Goal: Information Seeking & Learning: Find specific fact

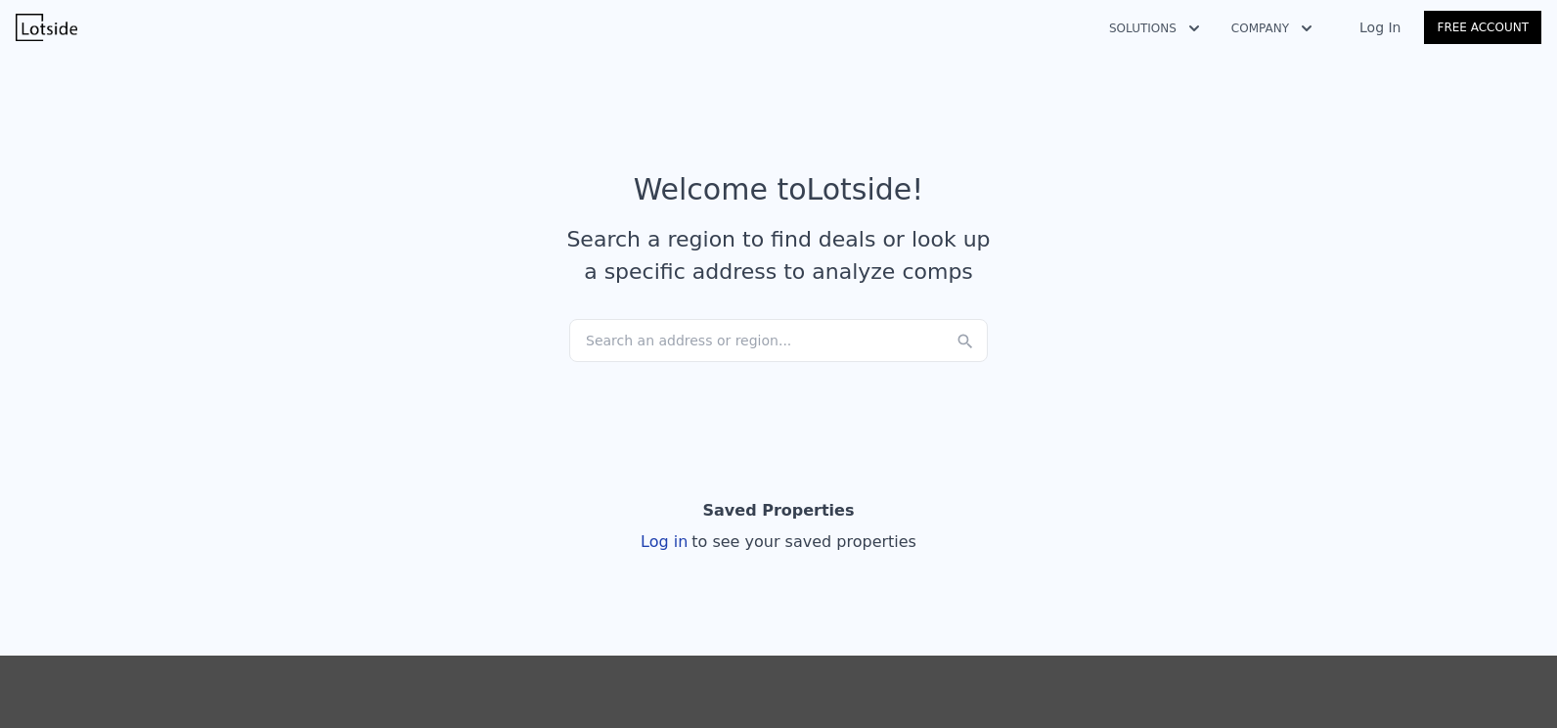
click at [737, 340] on div "Search an address or region..." at bounding box center [778, 340] width 419 height 43
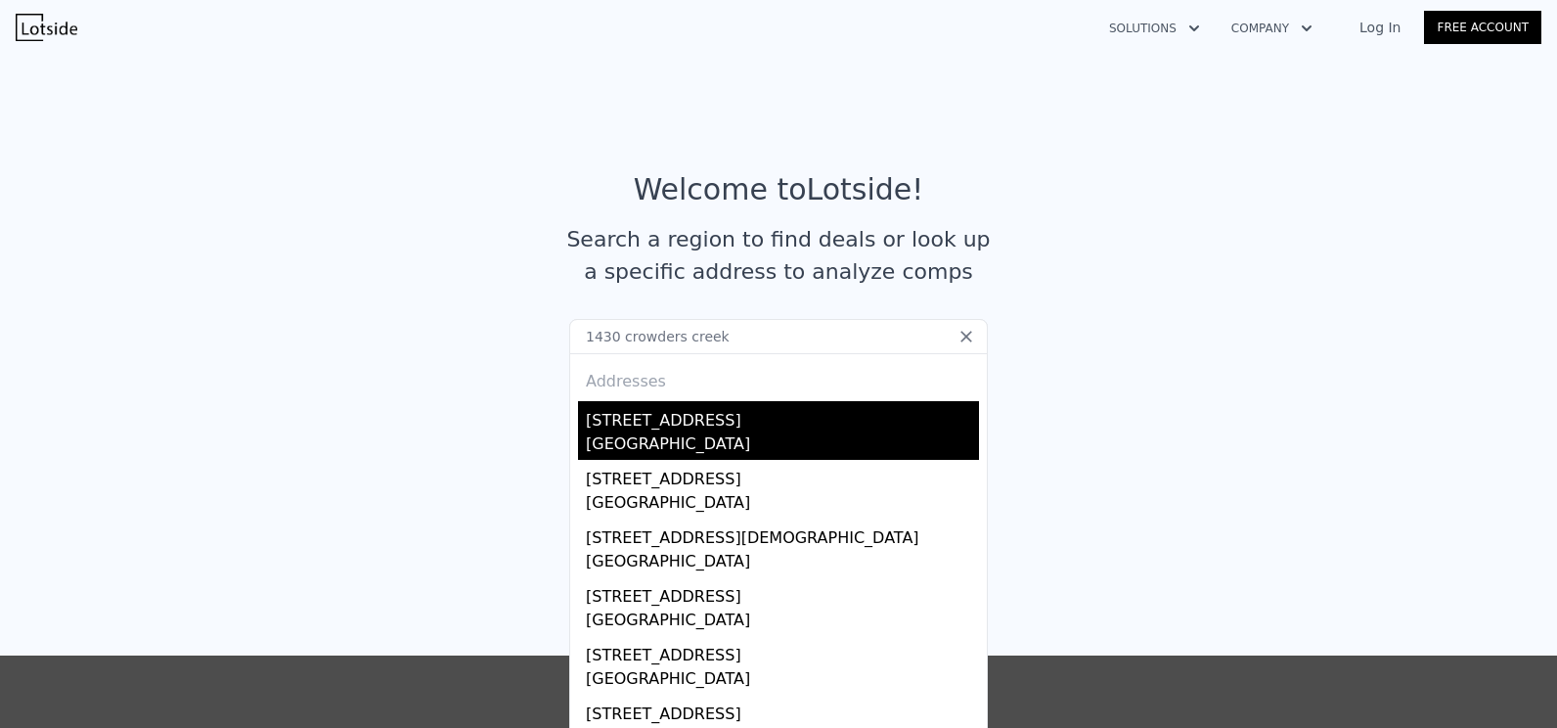
type input "1430 crowders creek"
click at [737, 424] on div "[STREET_ADDRESS]" at bounding box center [782, 416] width 393 height 31
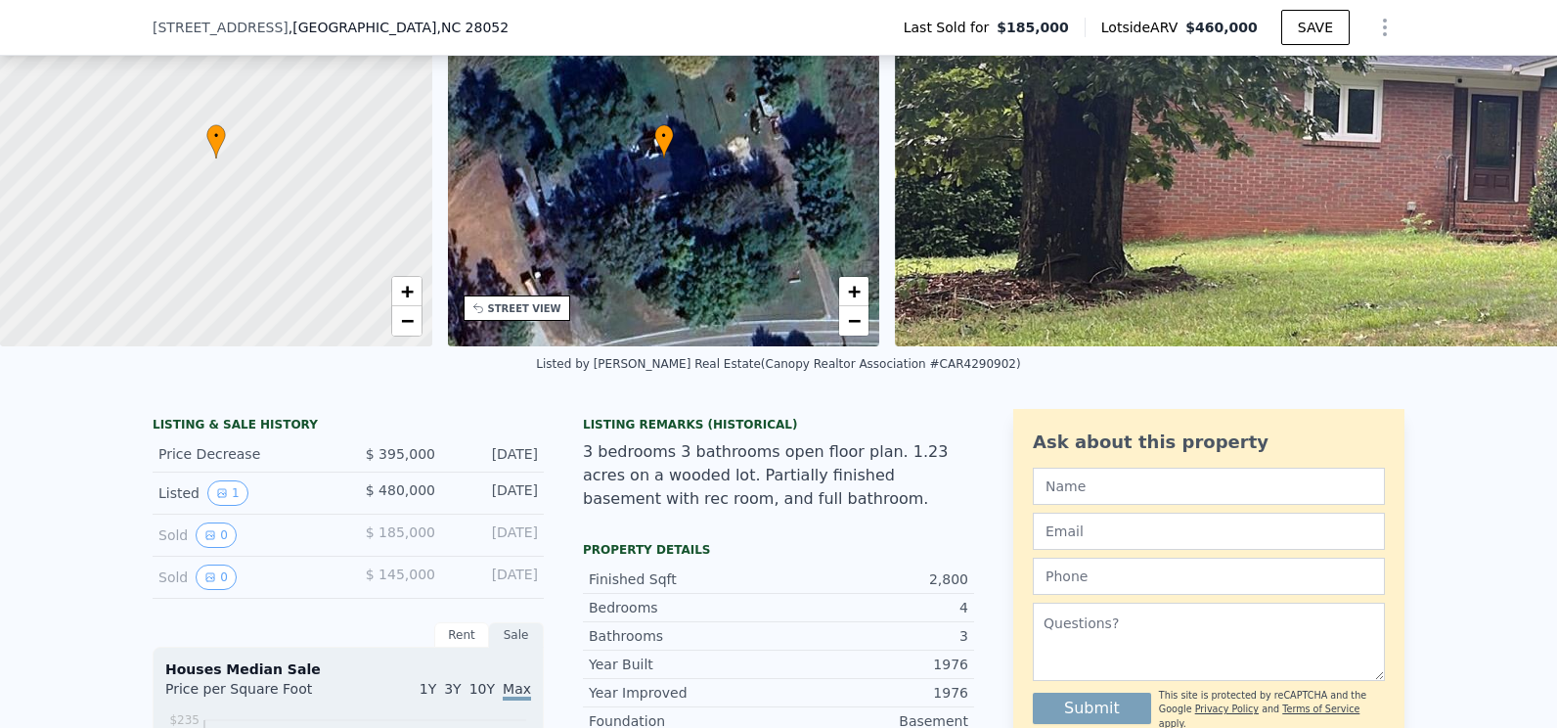
scroll to position [189, 0]
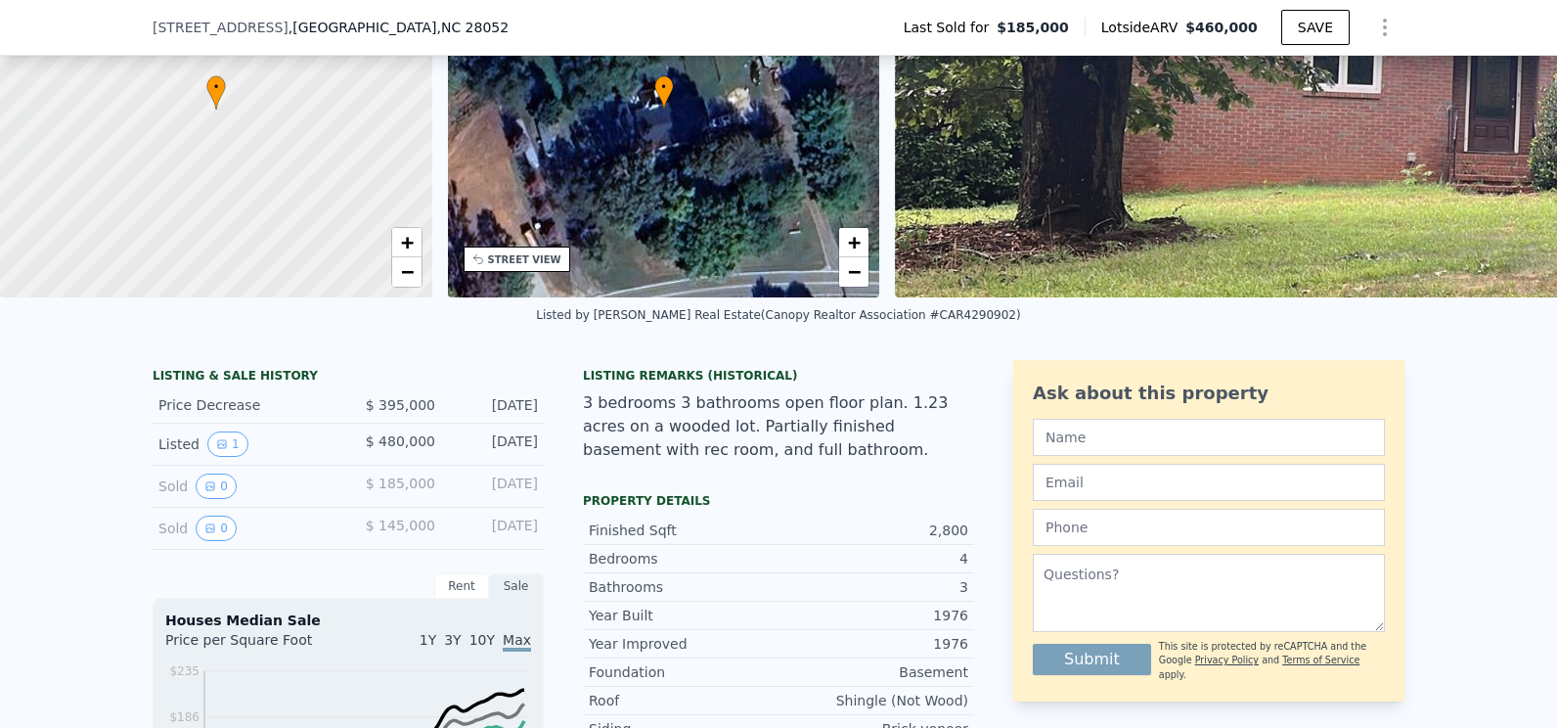
click at [168, 499] on div "Sold 0" at bounding box center [245, 485] width 174 height 25
click at [215, 499] on button "0" at bounding box center [216, 485] width 41 height 25
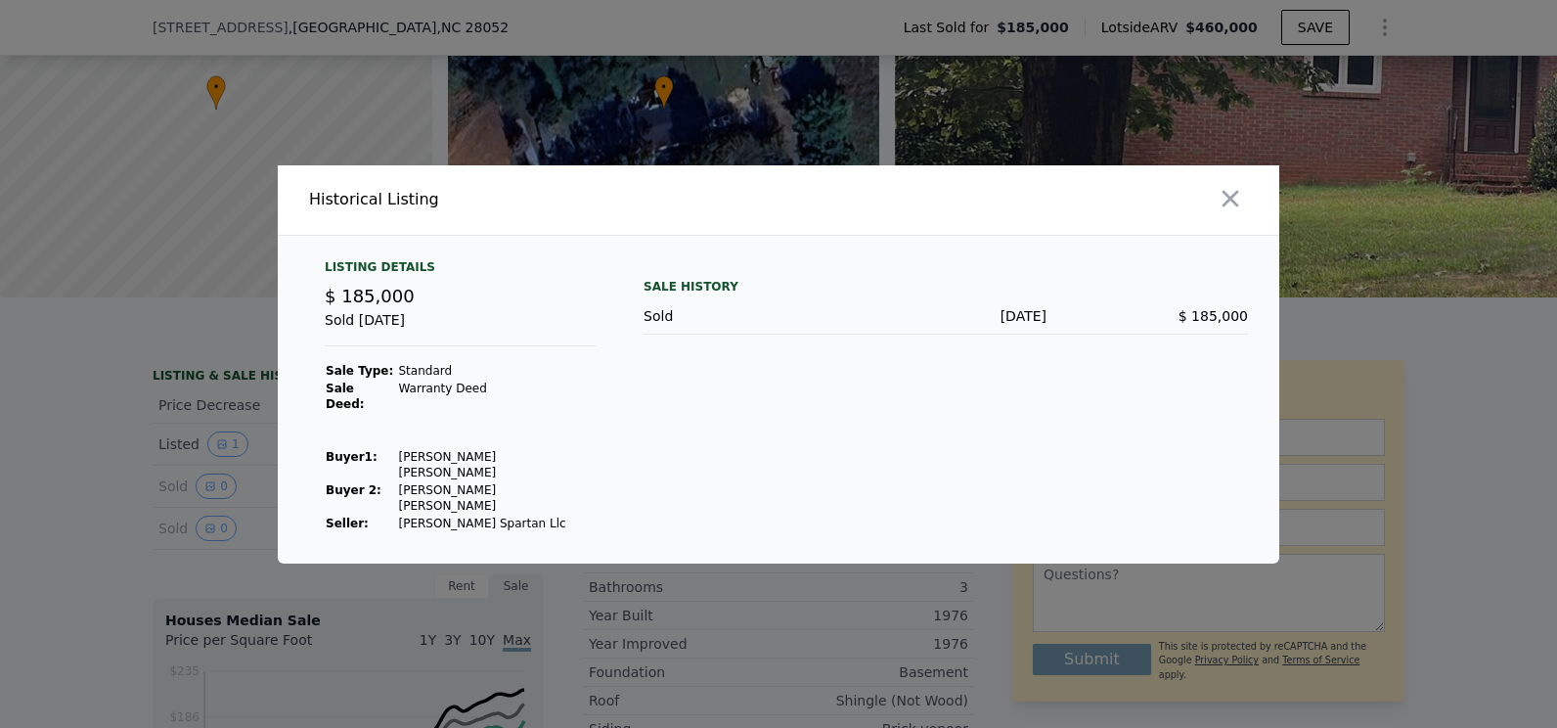
click at [1413, 395] on div at bounding box center [778, 364] width 1557 height 728
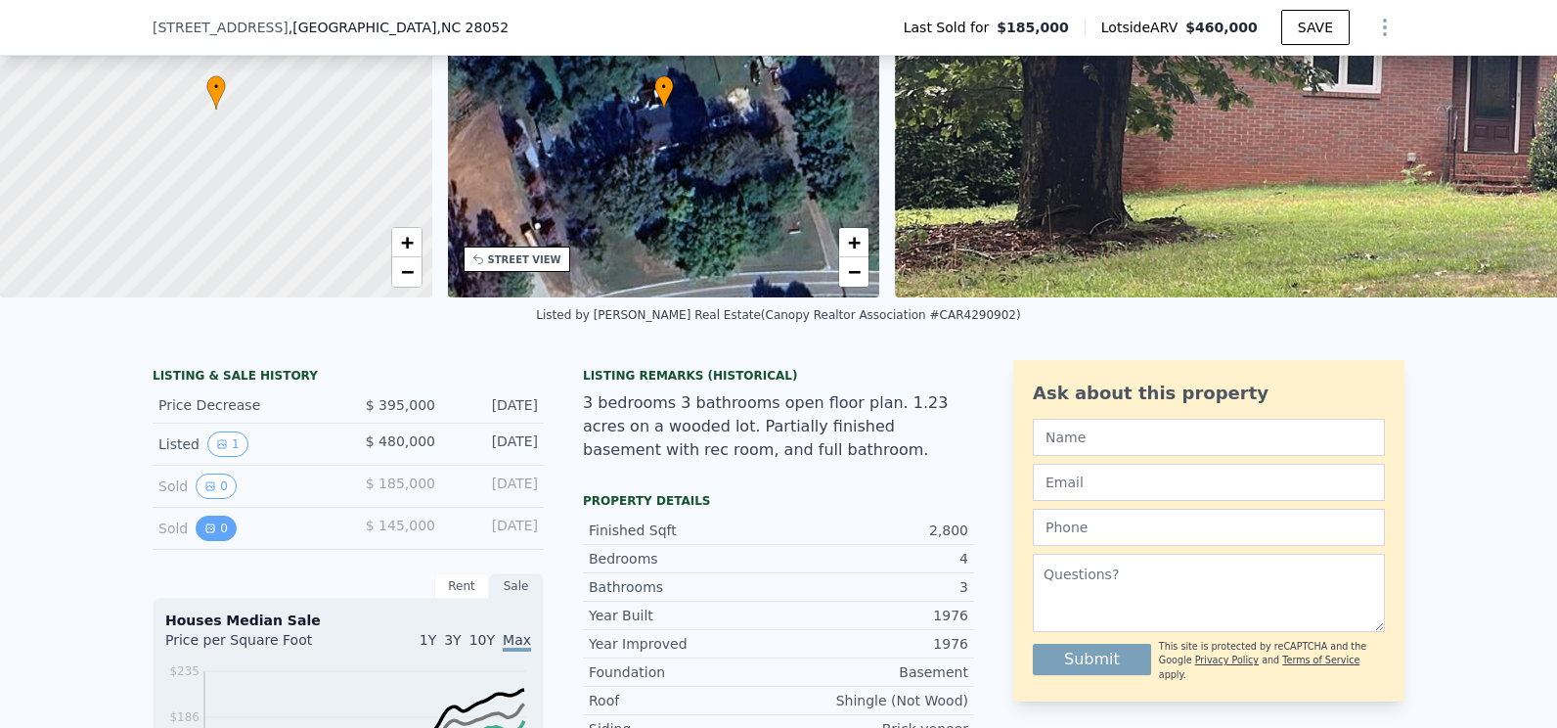
click at [196, 539] on button "0" at bounding box center [216, 527] width 41 height 25
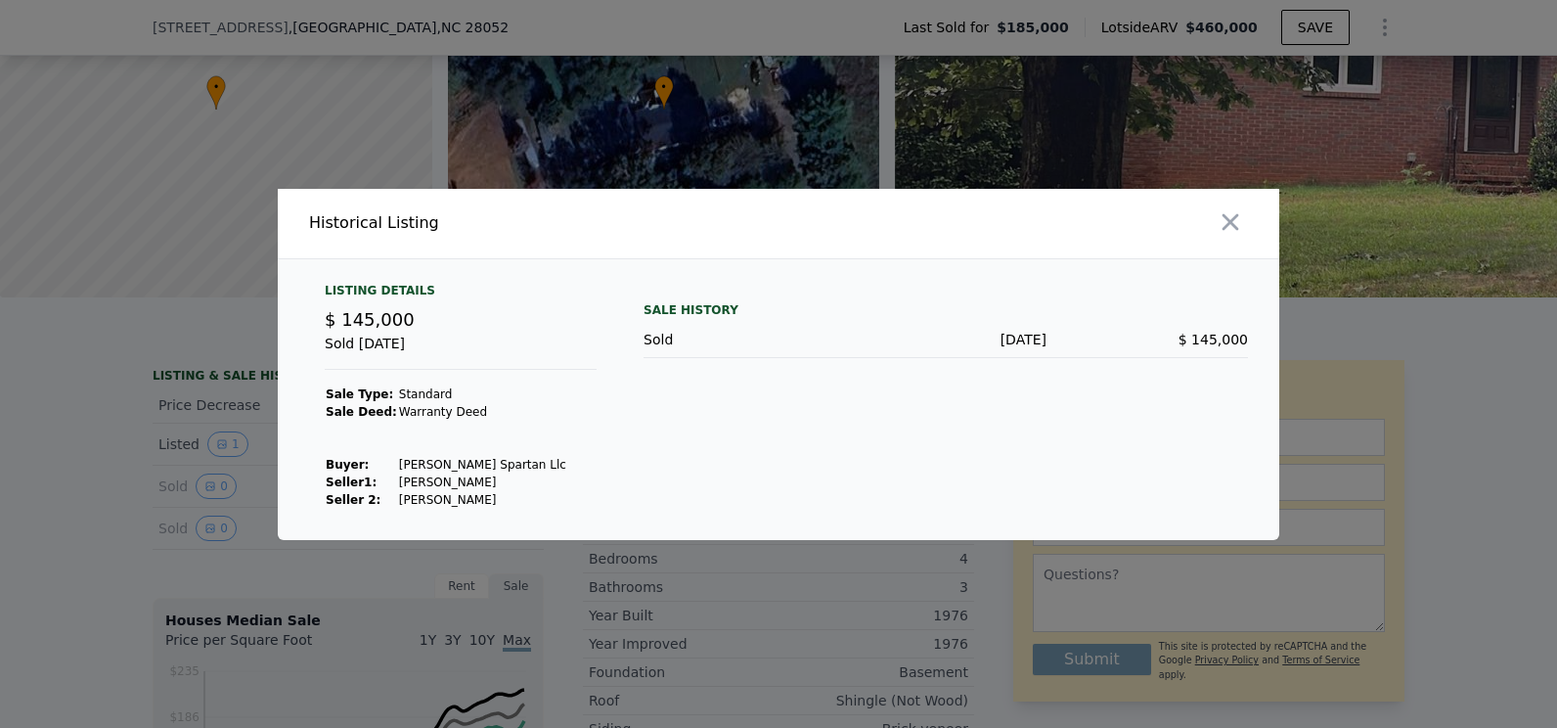
click at [1351, 416] on div at bounding box center [778, 364] width 1557 height 728
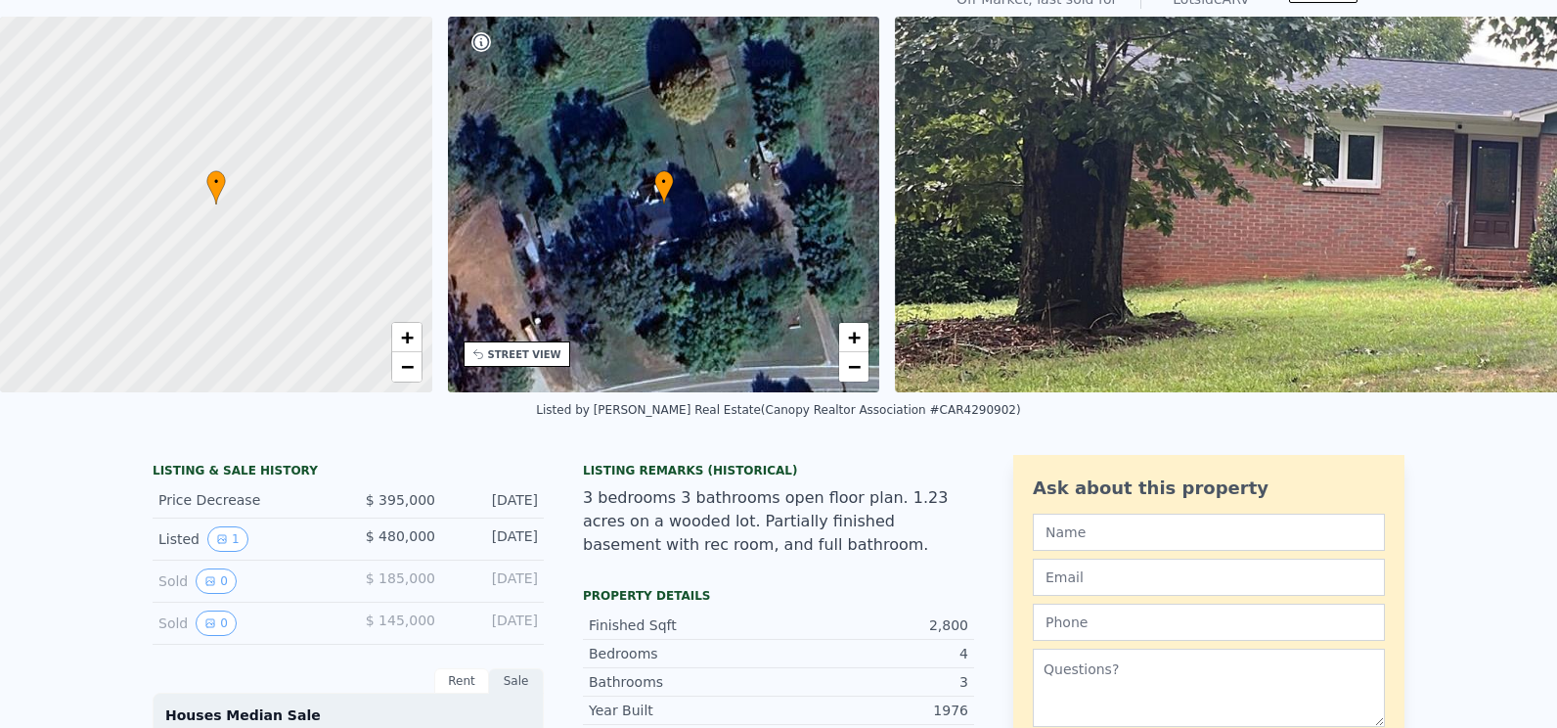
scroll to position [7, 0]
